Goal: Transaction & Acquisition: Obtain resource

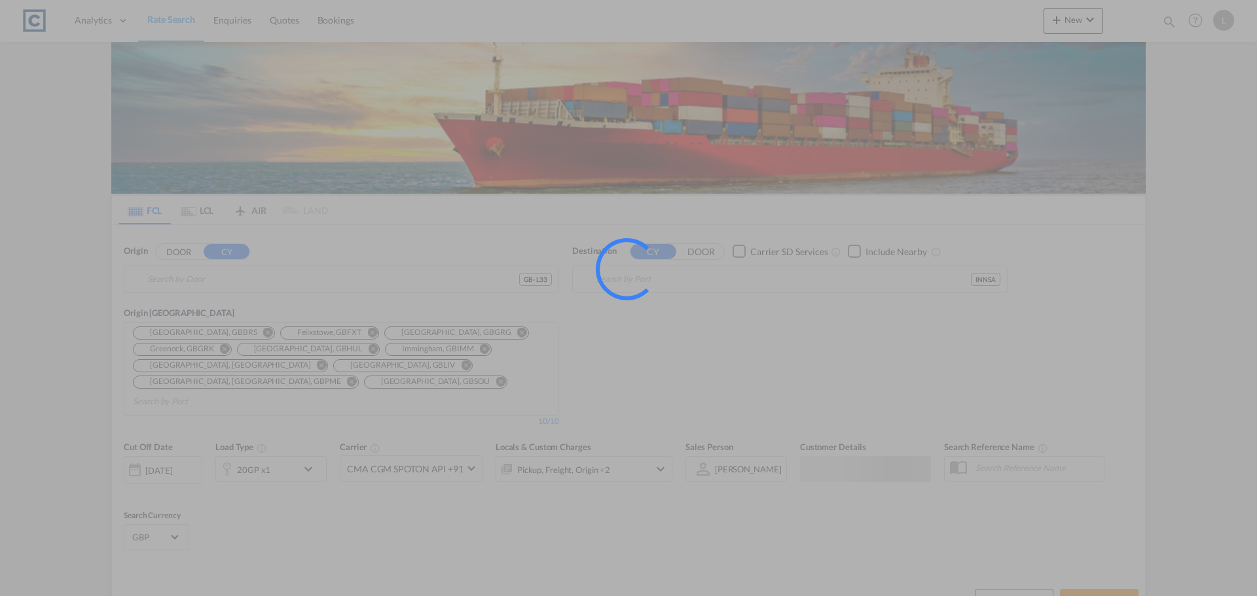
type input "GB-L33, Knowsley"
type input "[PERSON_NAME] ([PERSON_NAME]), [GEOGRAPHIC_DATA]"
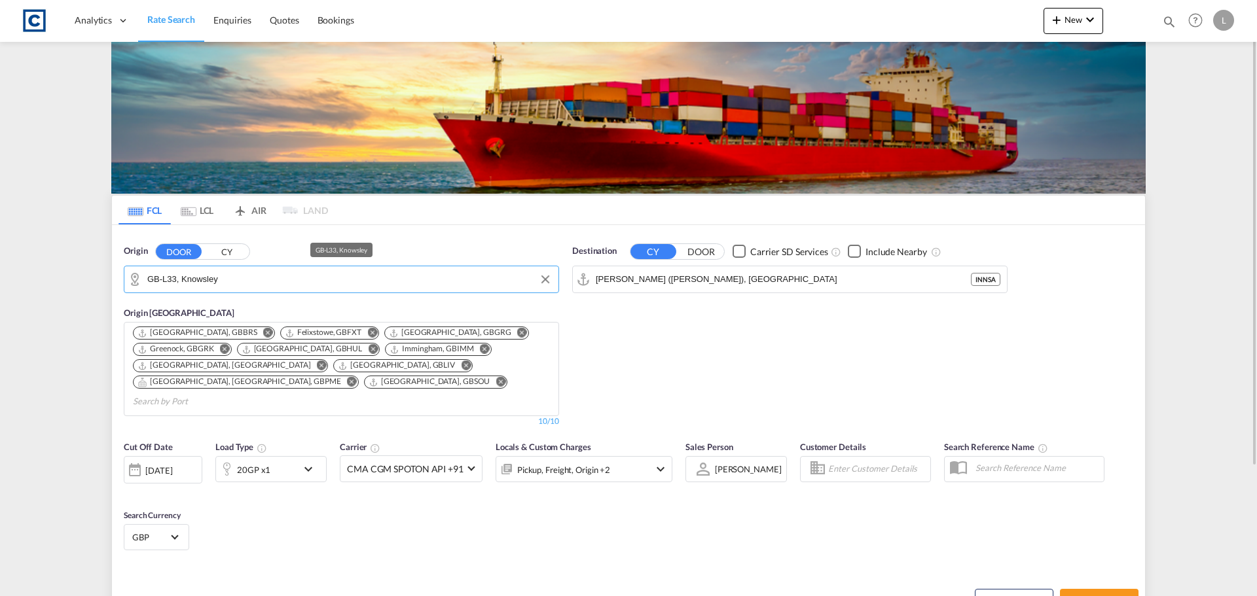
click at [244, 268] on md-autocomplete "GB-L33, Knowsley" at bounding box center [349, 279] width 405 height 22
click at [257, 277] on input "GB-L33, Knowsley" at bounding box center [349, 280] width 405 height 20
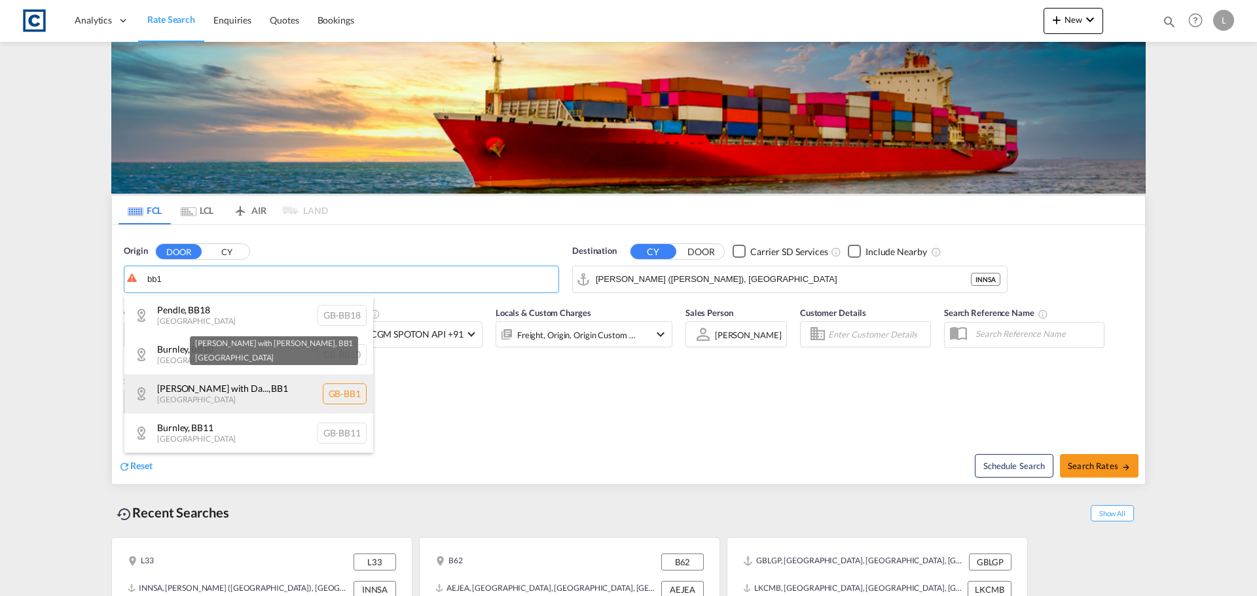
click at [212, 389] on div "[PERSON_NAME] with Da... , BB1 [GEOGRAPHIC_DATA] [GEOGRAPHIC_DATA]-BB1" at bounding box center [248, 393] width 249 height 39
type input "GB-BB1, [PERSON_NAME] with [PERSON_NAME]"
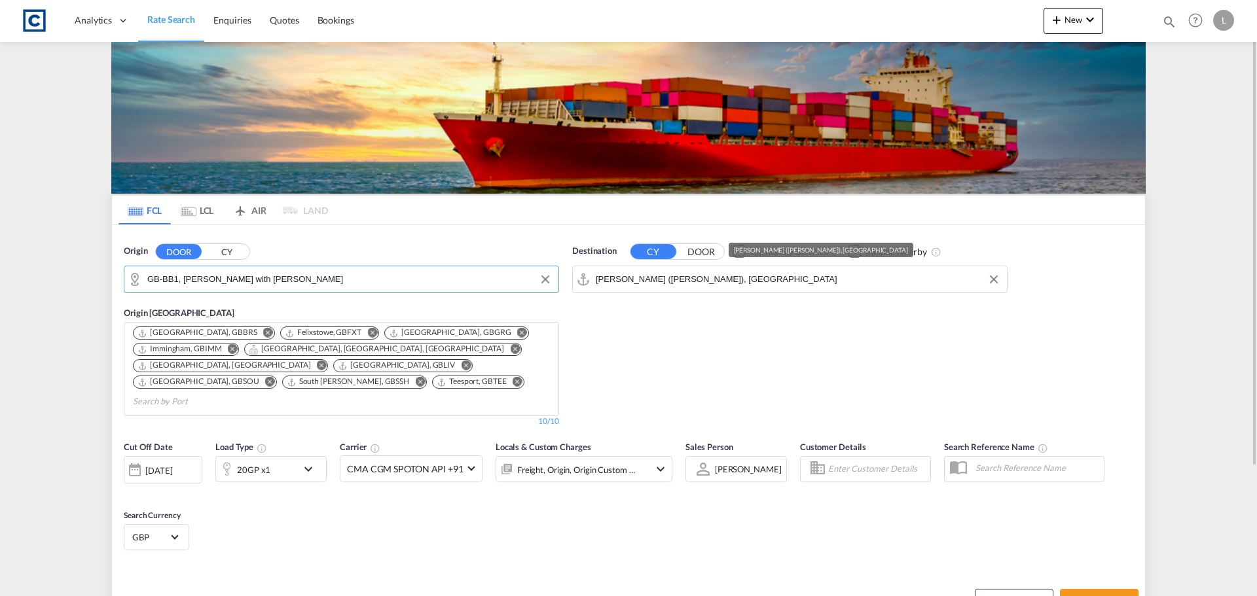
click at [812, 278] on input "[PERSON_NAME] ([PERSON_NAME]), [GEOGRAPHIC_DATA]" at bounding box center [798, 280] width 405 height 20
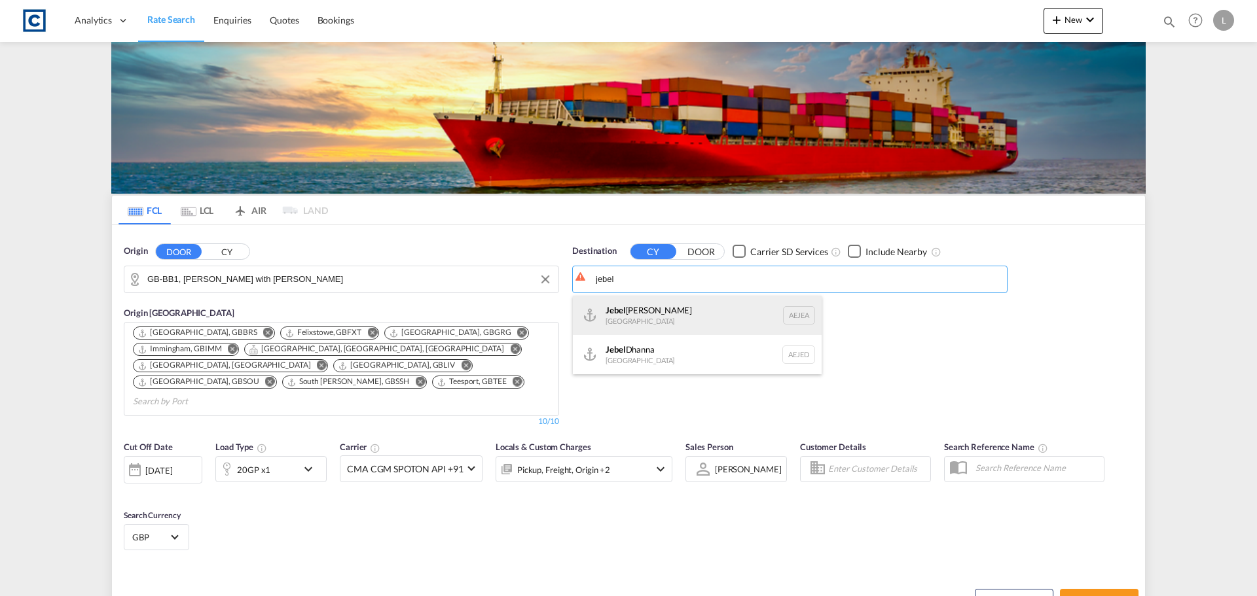
click at [648, 307] on div "[GEOGRAPHIC_DATA] [GEOGRAPHIC_DATA]" at bounding box center [697, 315] width 249 height 39
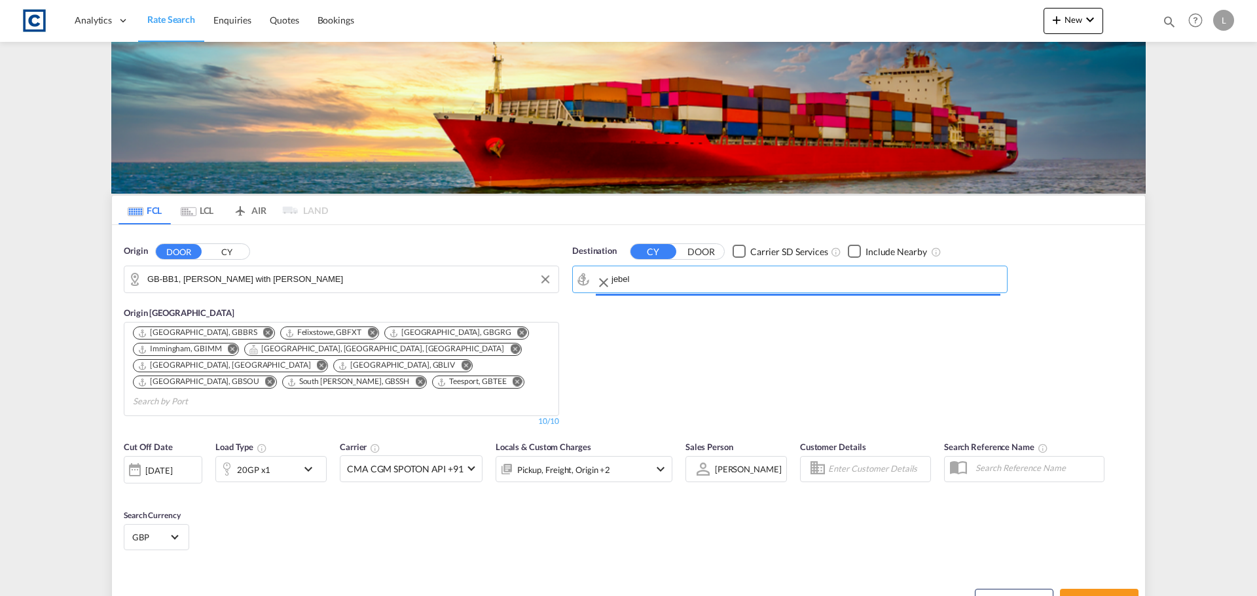
type input "[GEOGRAPHIC_DATA], [GEOGRAPHIC_DATA]"
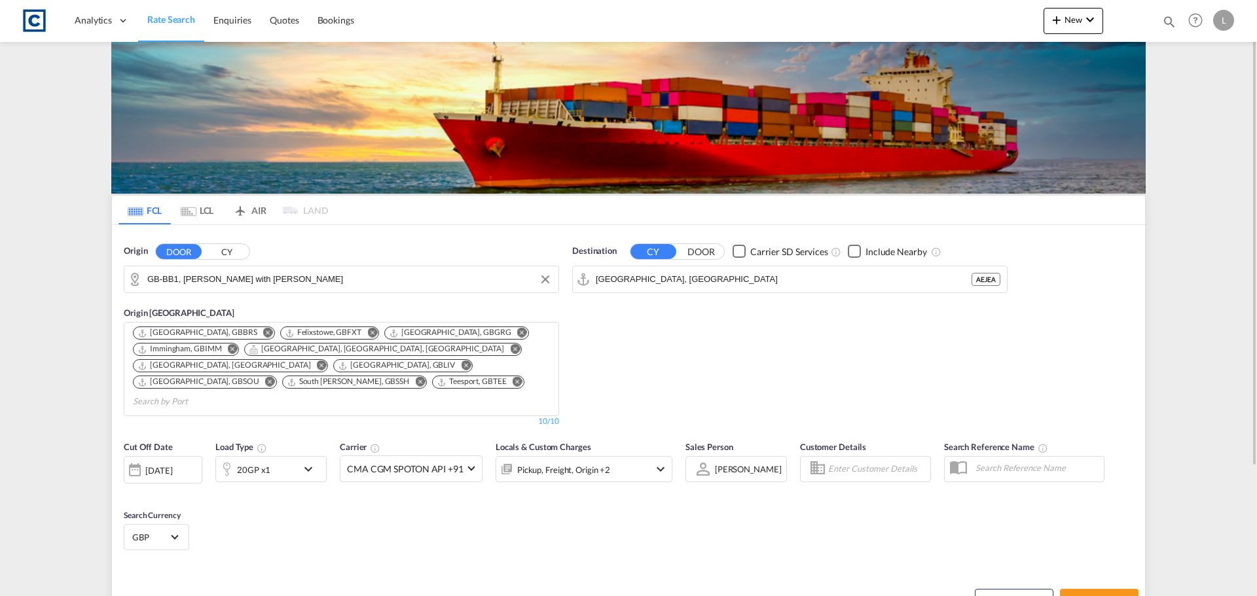
click at [280, 456] on div "20GP x1" at bounding box center [256, 469] width 81 height 26
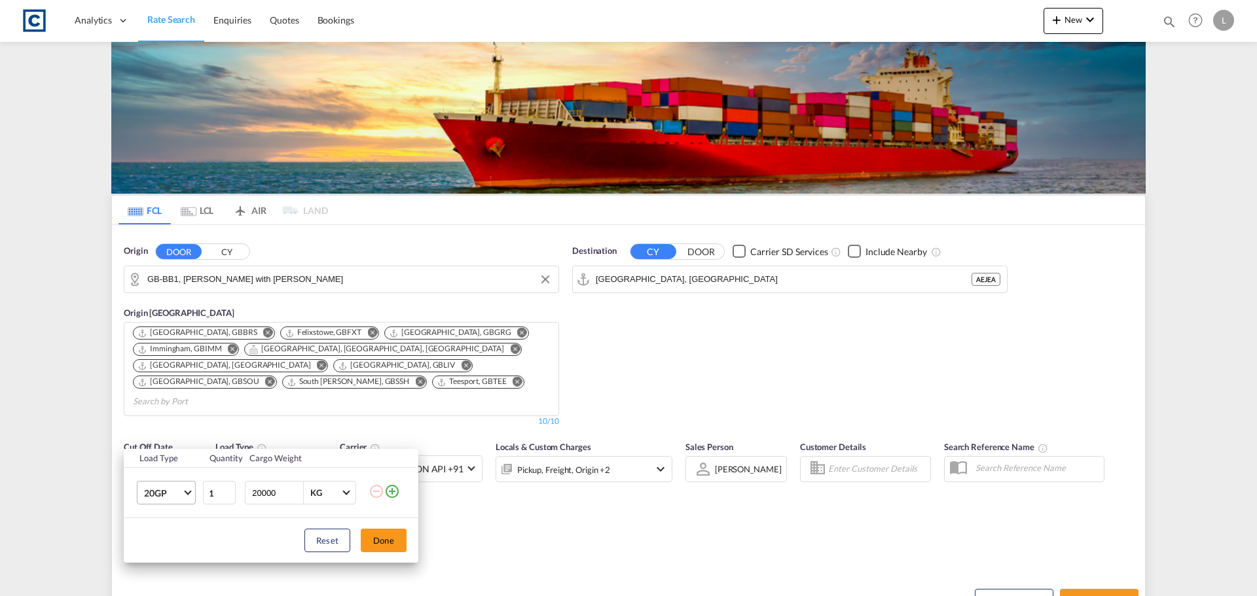
click at [167, 494] on span "20GP" at bounding box center [163, 493] width 38 height 13
click at [167, 496] on div "40HC" at bounding box center [156, 501] width 24 height 13
click at [393, 533] on button "Done" at bounding box center [384, 541] width 46 height 24
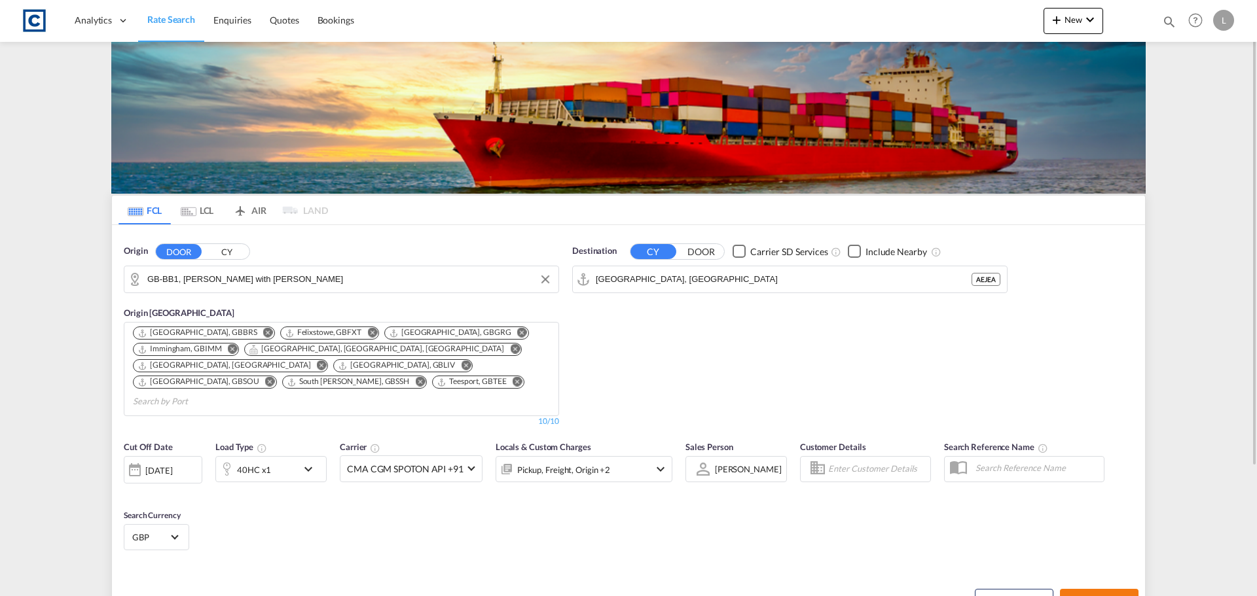
click at [1089, 596] on span "Search Rates" at bounding box center [1099, 601] width 63 height 10
type input "BB1 to AEJEA / [DATE]"
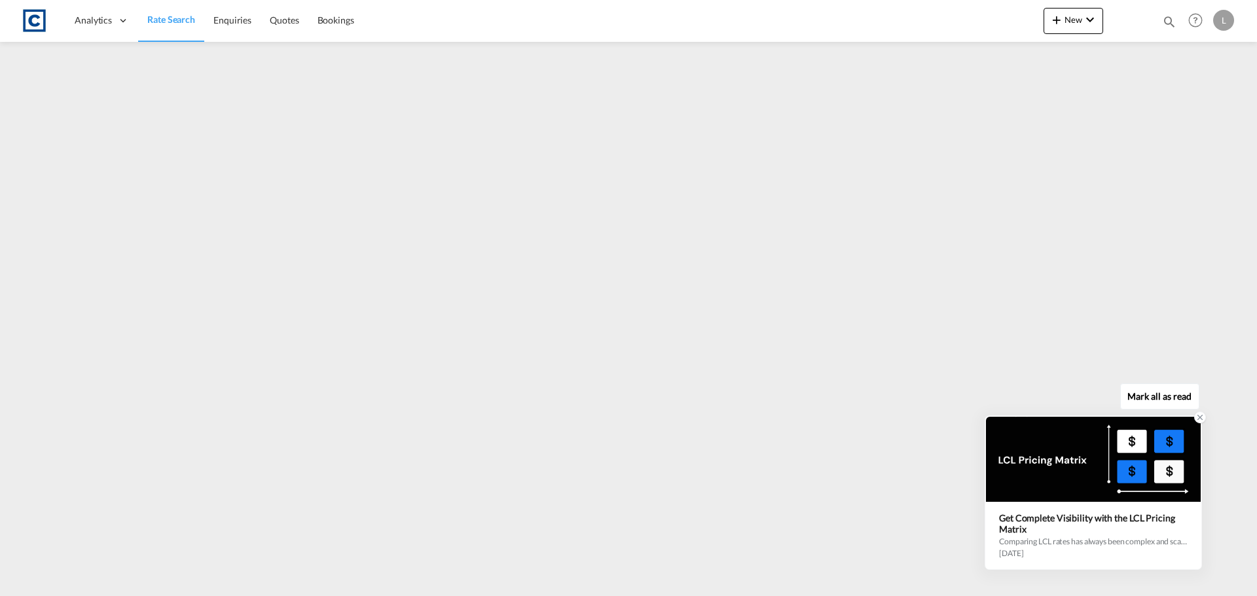
click at [1199, 418] on icon at bounding box center [1199, 417] width 9 height 9
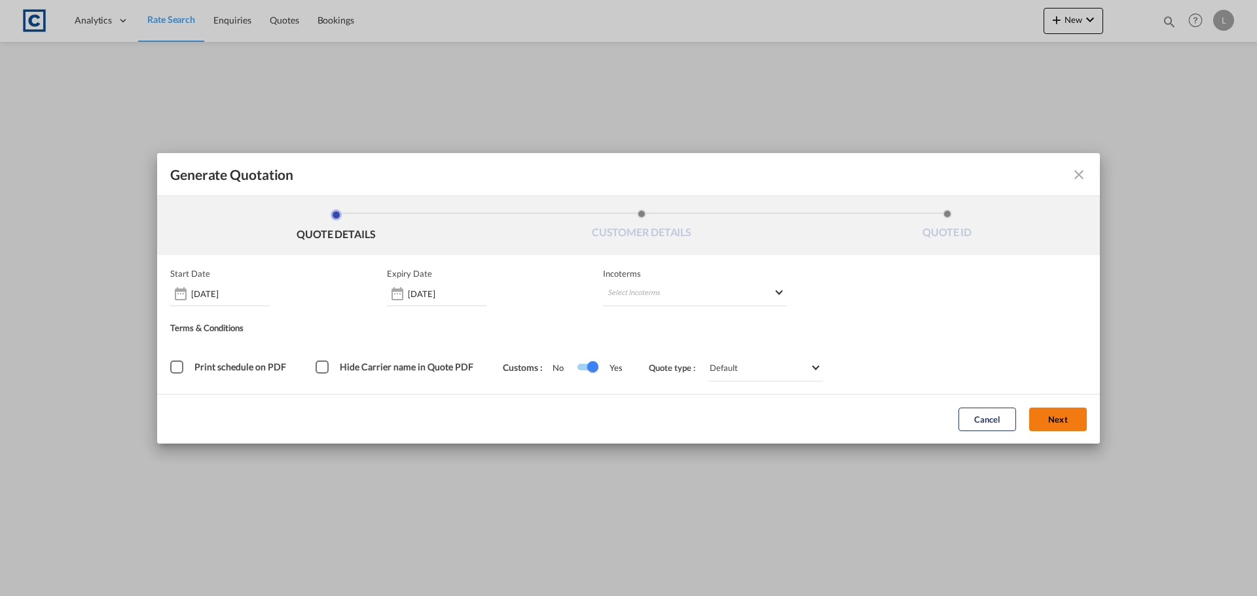
click at [1067, 415] on form "Start Date [DATE] Expiry Date [DATE] Incoterms Select Incoterms CPT - import Ca…" at bounding box center [628, 349] width 943 height 189
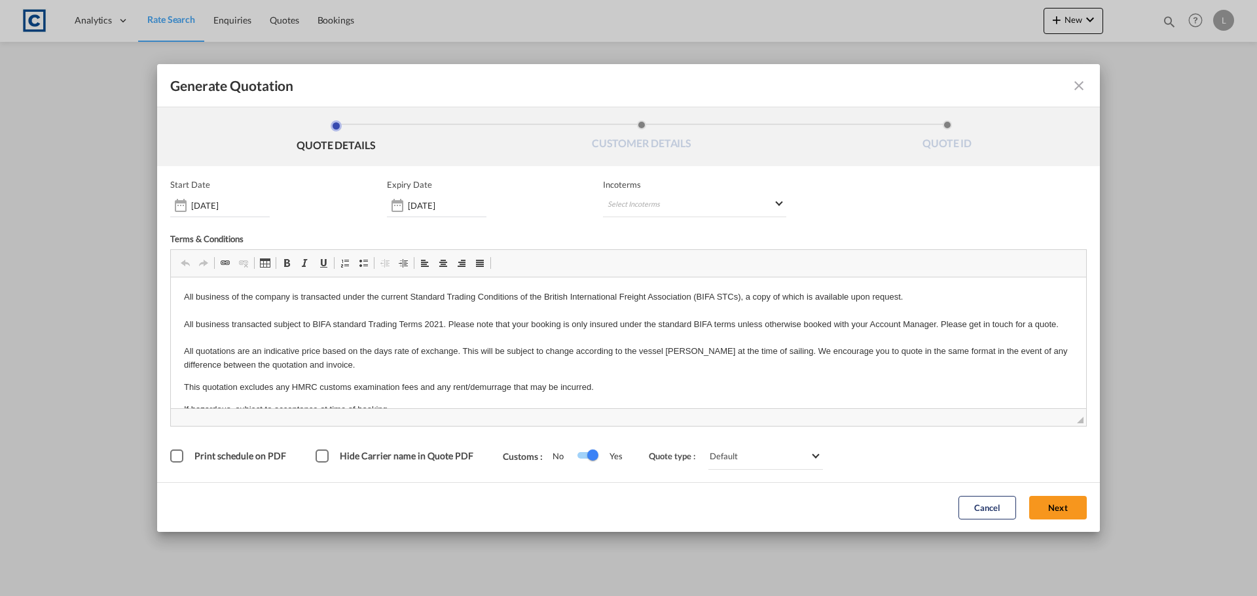
click at [1067, 503] on button "Next" at bounding box center [1058, 508] width 58 height 24
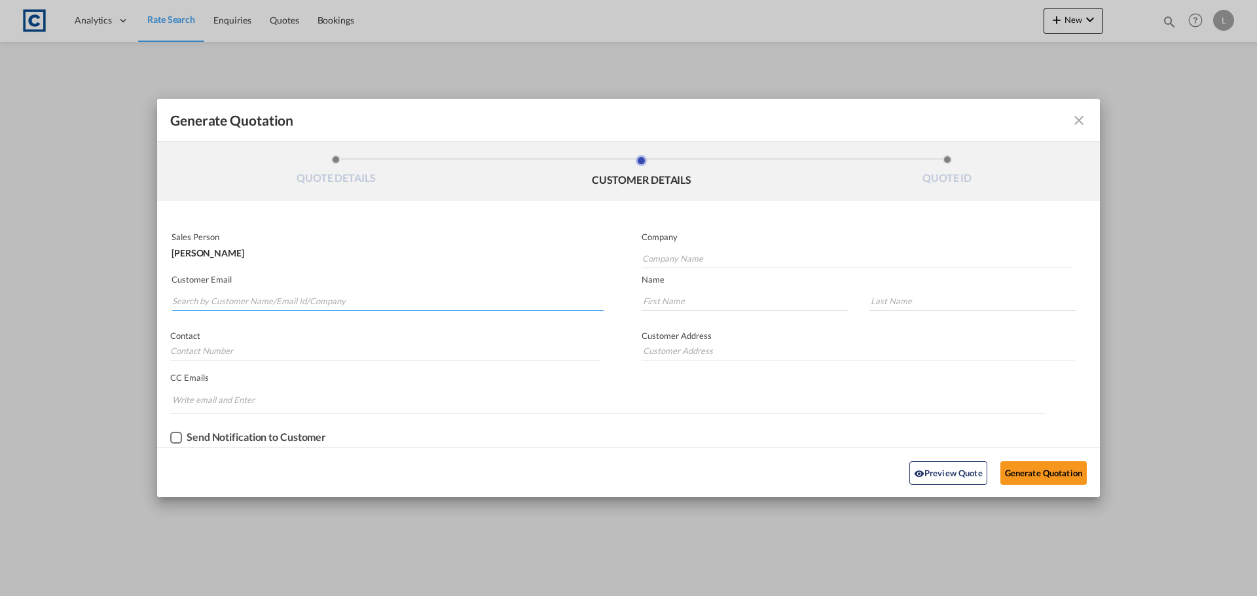
click at [214, 300] on input "Search by Customer Name/Email Id/Company" at bounding box center [387, 301] width 431 height 20
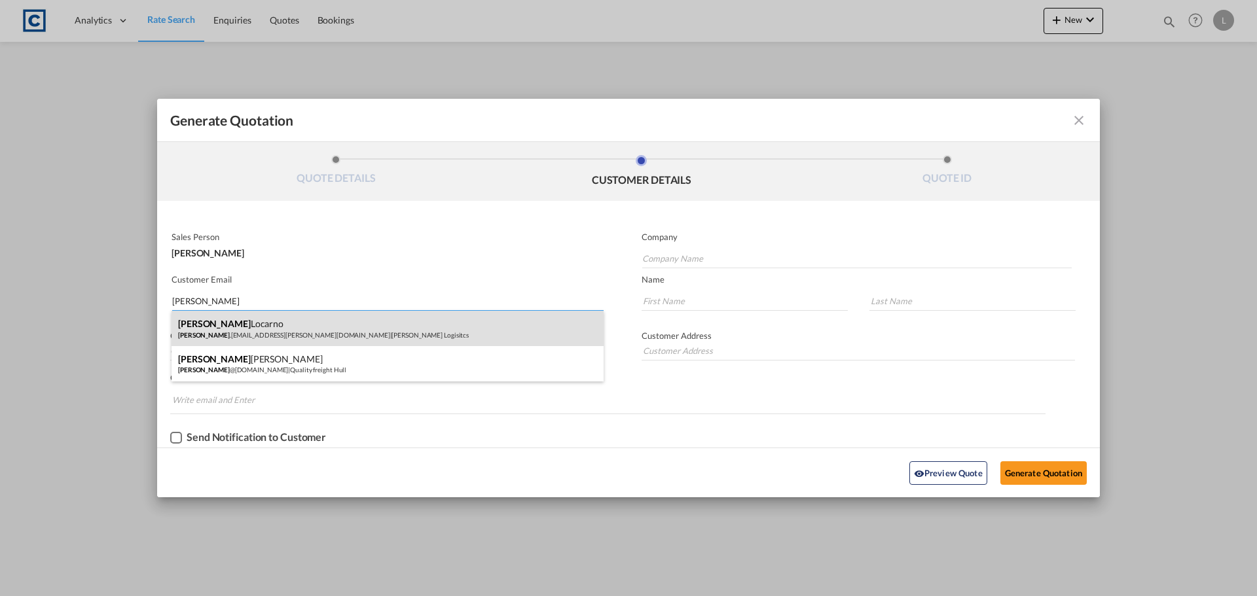
type input "[PERSON_NAME]"
click at [216, 327] on div "[PERSON_NAME] [PERSON_NAME] .[EMAIL_ADDRESS][PERSON_NAME][DOMAIN_NAME] | [PERSO…" at bounding box center [388, 328] width 432 height 35
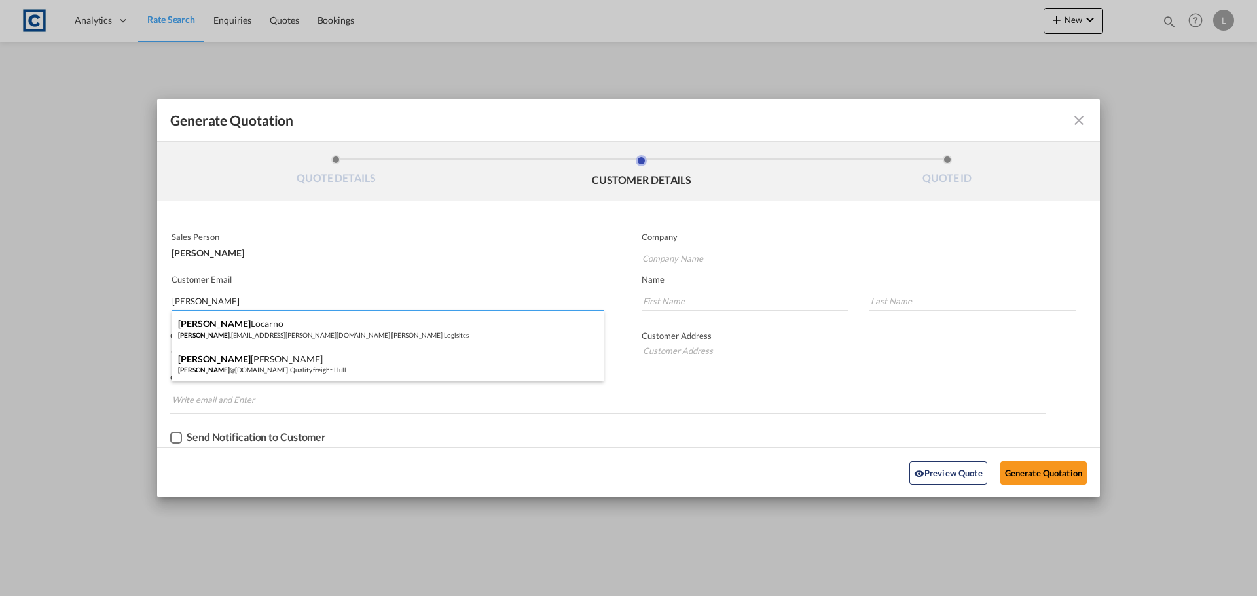
type input "[PERSON_NAME] Logisitcs"
type input "[PERSON_NAME][EMAIL_ADDRESS][PERSON_NAME][DOMAIN_NAME]"
type input "[PERSON_NAME]"
type input "Locarno"
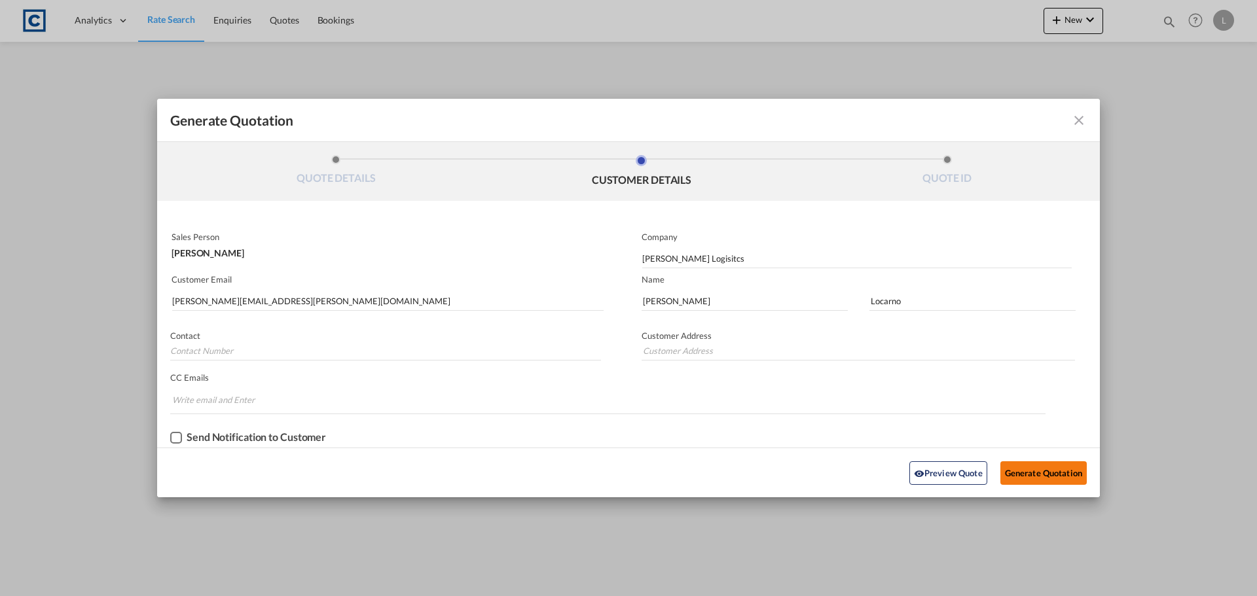
click at [1038, 467] on button "Generate Quotation" at bounding box center [1043, 474] width 86 height 24
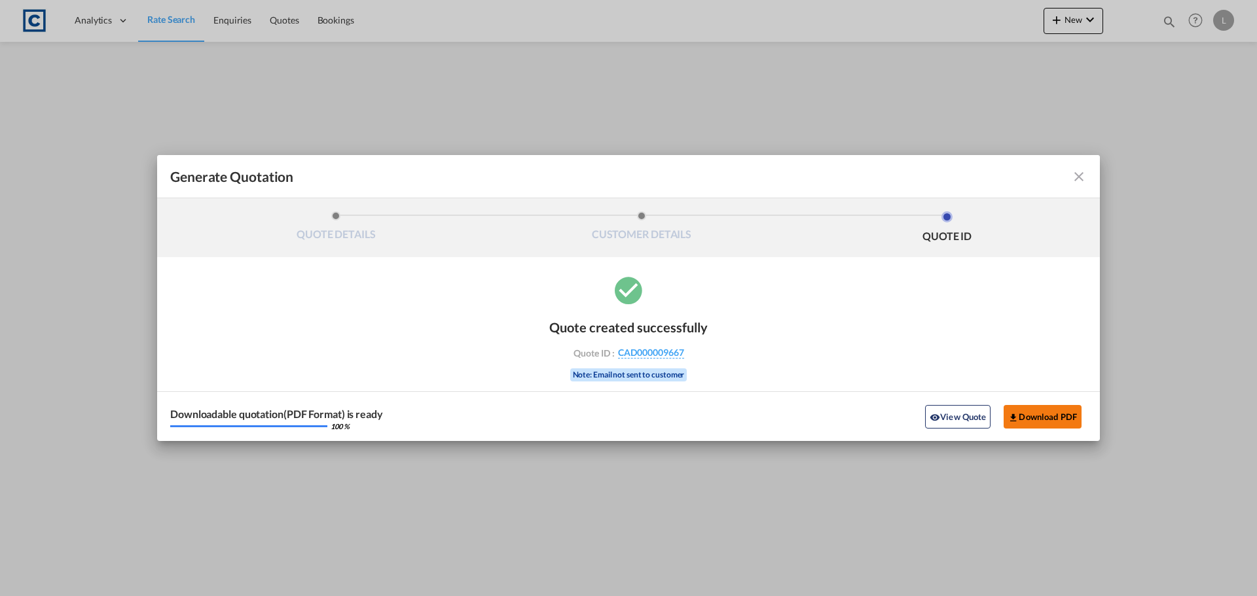
click at [1030, 416] on button "Download PDF" at bounding box center [1043, 417] width 78 height 24
click at [1083, 172] on md-icon "icon-close fg-AAA8AD cursor m-0" at bounding box center [1079, 177] width 16 height 16
